Goal: Information Seeking & Learning: Find specific page/section

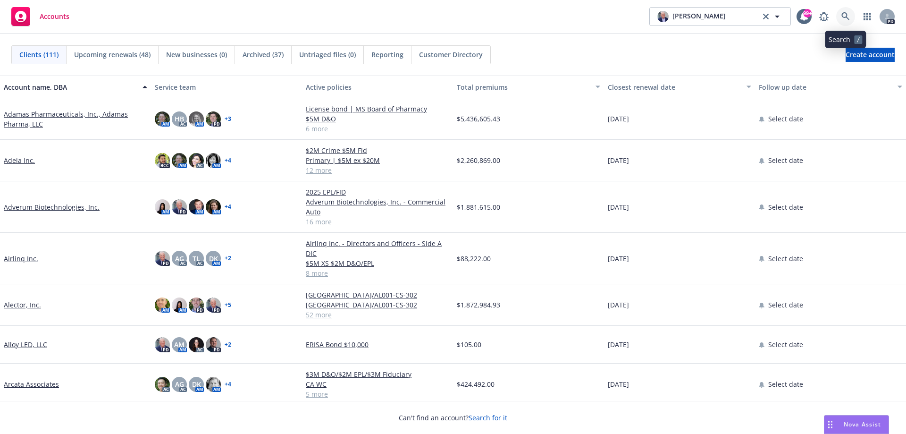
click at [843, 16] on icon at bounding box center [846, 16] width 8 height 8
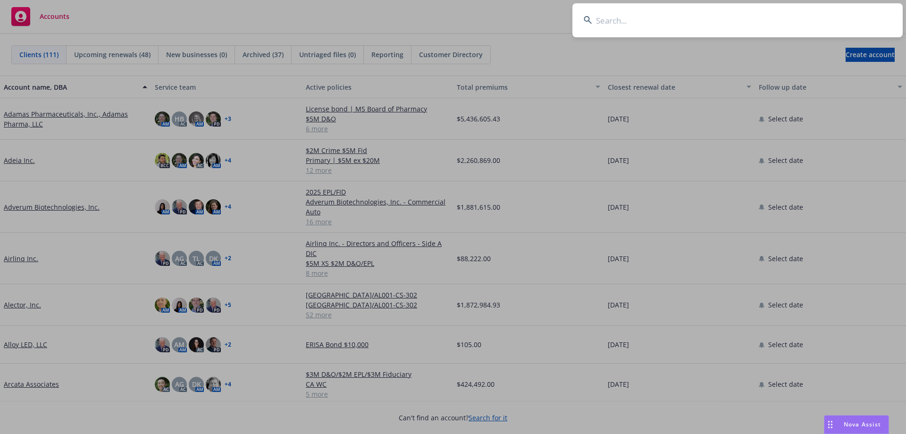
click at [623, 19] on input at bounding box center [738, 20] width 330 height 34
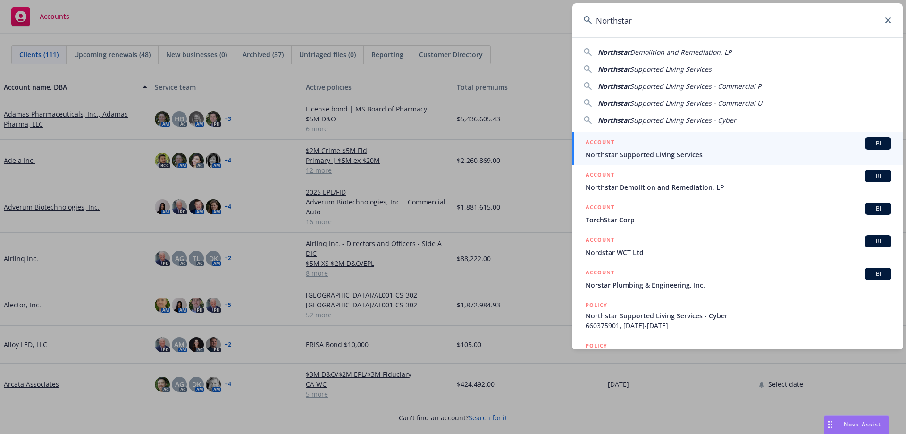
type input "Northstar"
